Goal: Information Seeking & Learning: Learn about a topic

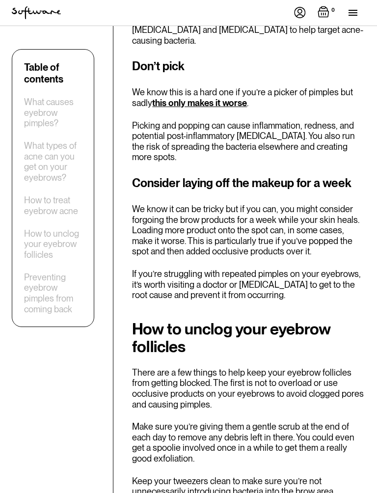
scroll to position [2614, 0]
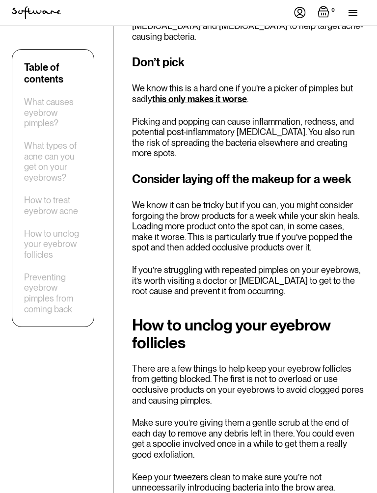
click at [359, 265] on p "If you’re struggling with repeated pimples on your eyebrows, it’s worth visitin…" at bounding box center [248, 281] width 233 height 32
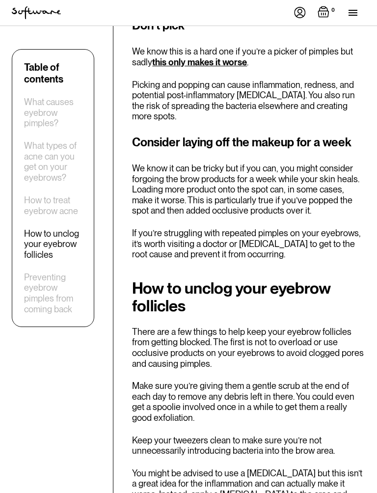
scroll to position [2666, 0]
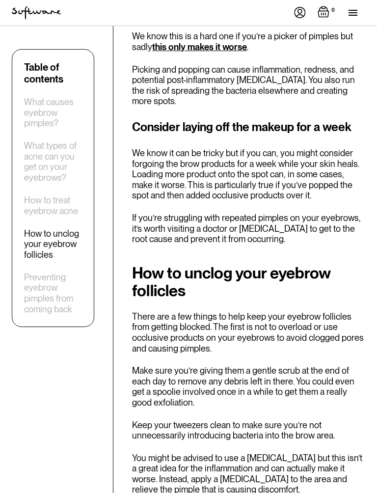
click at [345, 265] on h2 "How to unclog your eyebrow follicles" at bounding box center [248, 282] width 233 height 35
click at [344, 265] on h2 "How to unclog your eyebrow follicles" at bounding box center [248, 282] width 233 height 35
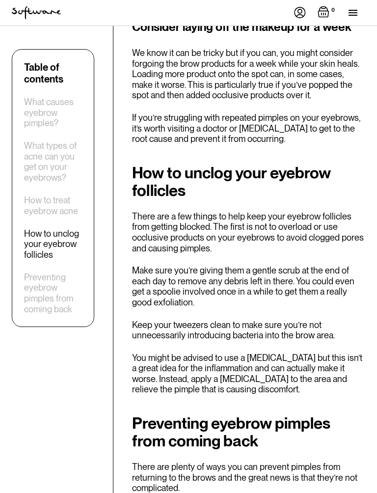
scroll to position [2773, 0]
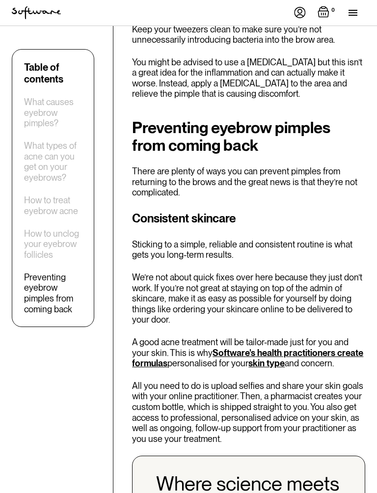
scroll to position [3067, 0]
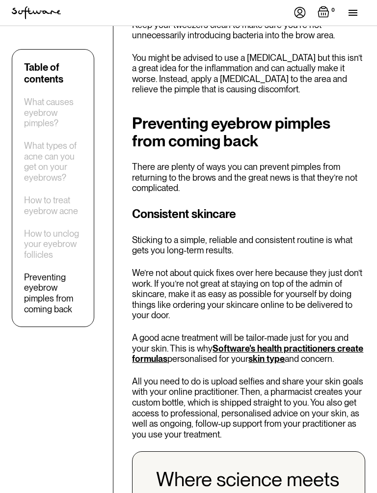
click at [355, 344] on link "Software's health practitioners create formulas" at bounding box center [247, 354] width 231 height 21
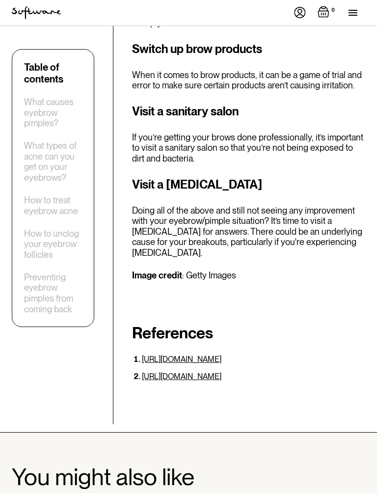
scroll to position [4202, 0]
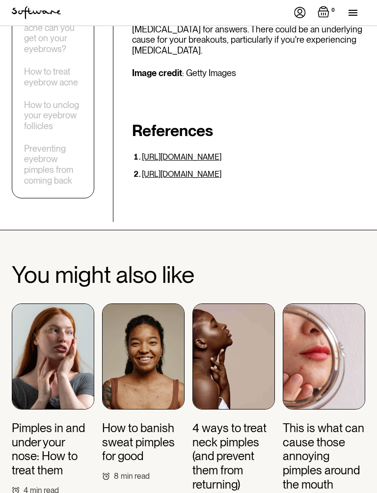
scroll to position [4404, 0]
click at [371, 354] on div "You might also like Pimples in and under your nose: How to treat them 4 min rea…" at bounding box center [188, 386] width 377 height 248
click at [364, 422] on h3 "This is what can cause those annoying pimples around the mouth" at bounding box center [324, 457] width 83 height 71
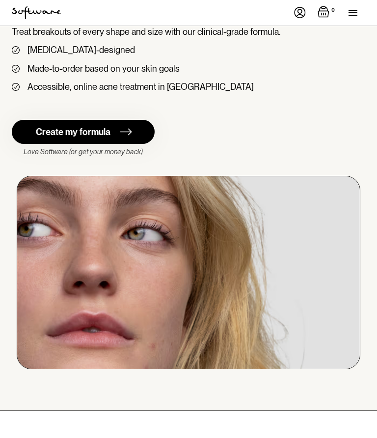
scroll to position [77, 0]
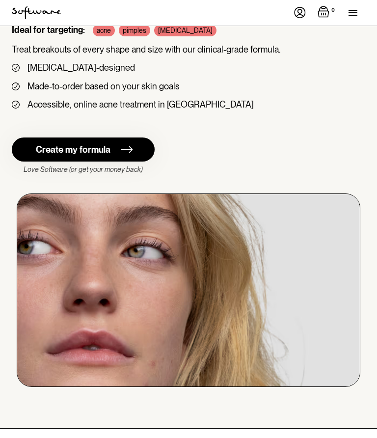
click at [90, 142] on link "Create my formula" at bounding box center [83, 150] width 143 height 24
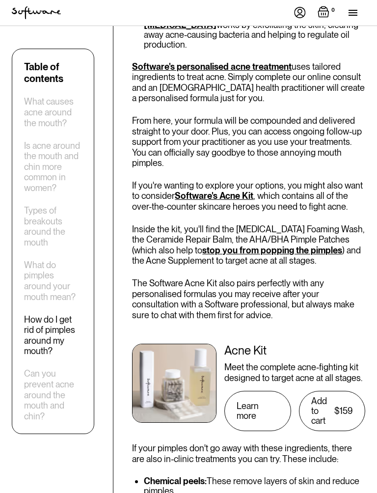
scroll to position [2683, 0]
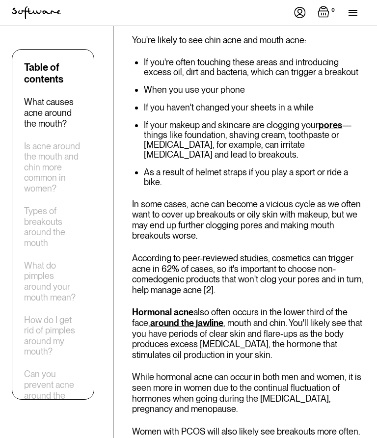
scroll to position [798, 0]
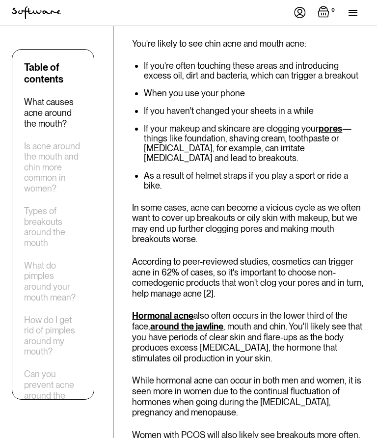
scroll to position [793, 0]
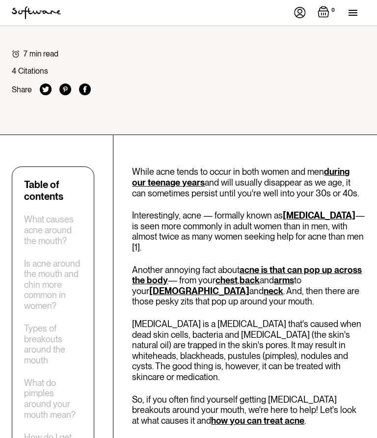
scroll to position [293, 0]
